Goal: Information Seeking & Learning: Check status

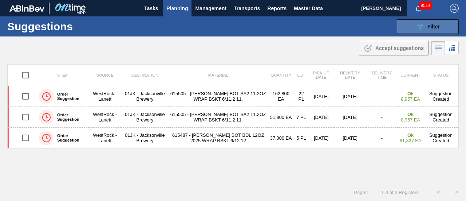
click at [424, 30] on div "089F7B8B-B2A5-4AFE-B5C0-19BA573D28AC Filter" at bounding box center [428, 26] width 24 height 9
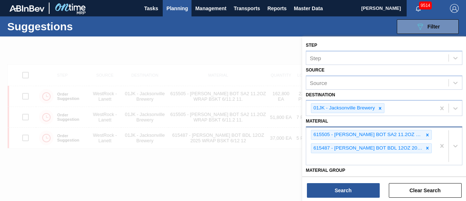
click at [371, 156] on div "615505 - CARR BOT SA2 11.2OZ WRAP BSKT 6/11.2 11. 615487 - CARR BOT BDL 12OZ 20…" at bounding box center [370, 145] width 129 height 37
type input "615597"
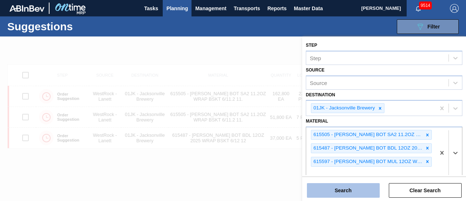
click at [360, 185] on button "Search" at bounding box center [343, 190] width 73 height 15
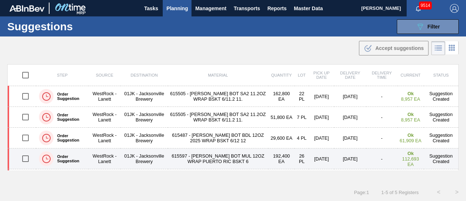
scroll to position [19, 0]
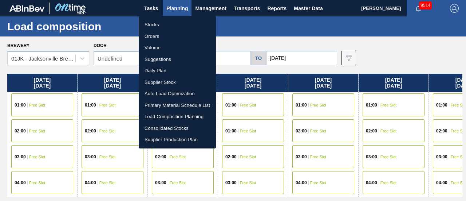
scroll to position [182, 227]
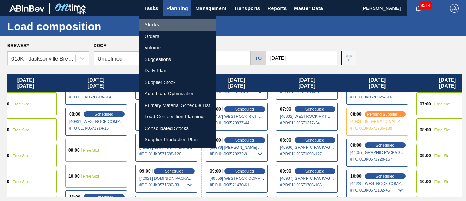
click at [166, 23] on li "Stocks" at bounding box center [177, 25] width 77 height 12
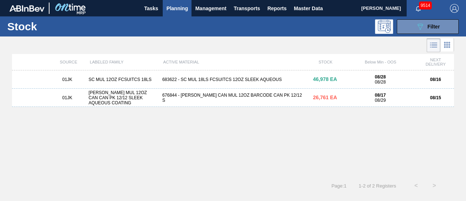
click at [291, 80] on div "683622 - SC MUL 18LS FCSUITCS 12OZ SLEEK AQUEOUS" at bounding box center [232, 79] width 147 height 5
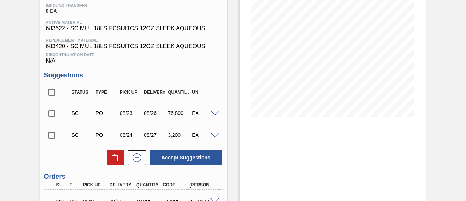
scroll to position [96, 0]
click at [215, 115] on span at bounding box center [214, 113] width 9 height 5
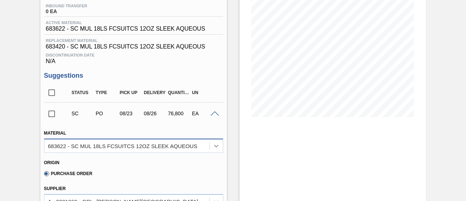
click at [217, 152] on div at bounding box center [216, 145] width 13 height 13
